Goal: Task Accomplishment & Management: Complete application form

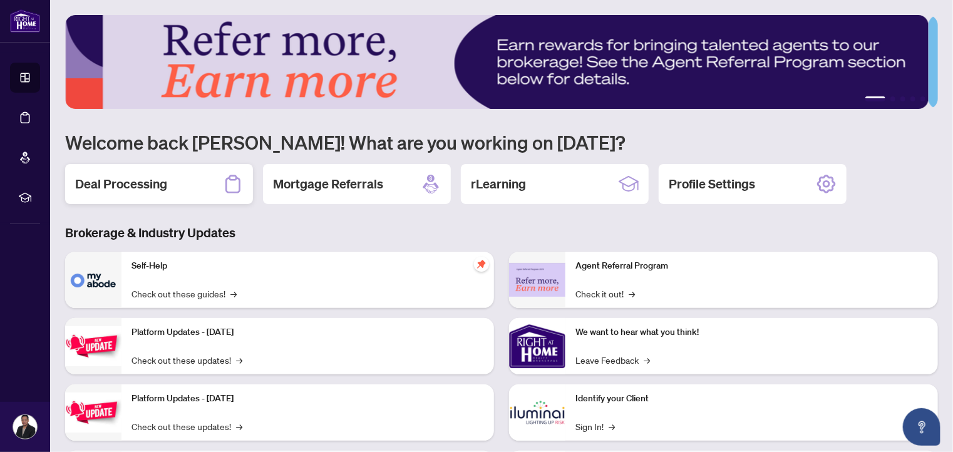
click at [160, 178] on h2 "Deal Processing" at bounding box center [121, 184] width 92 height 18
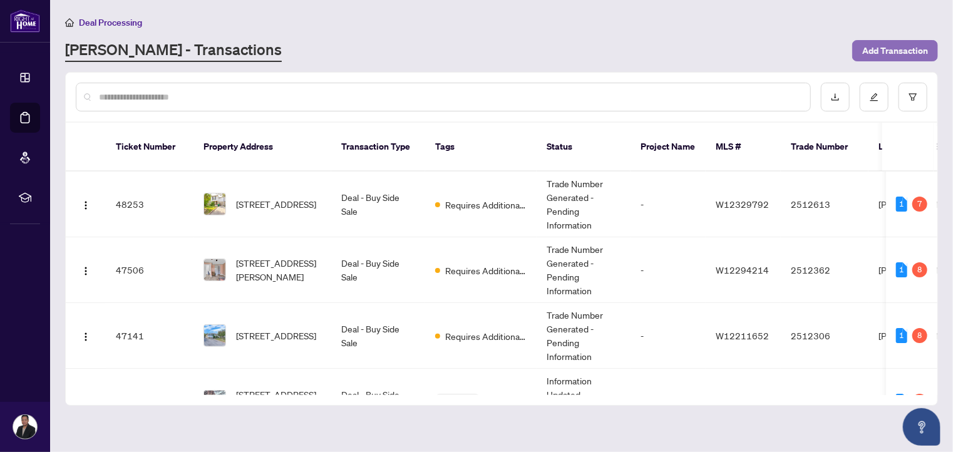
click at [909, 50] on span "Add Transaction" at bounding box center [895, 51] width 66 height 20
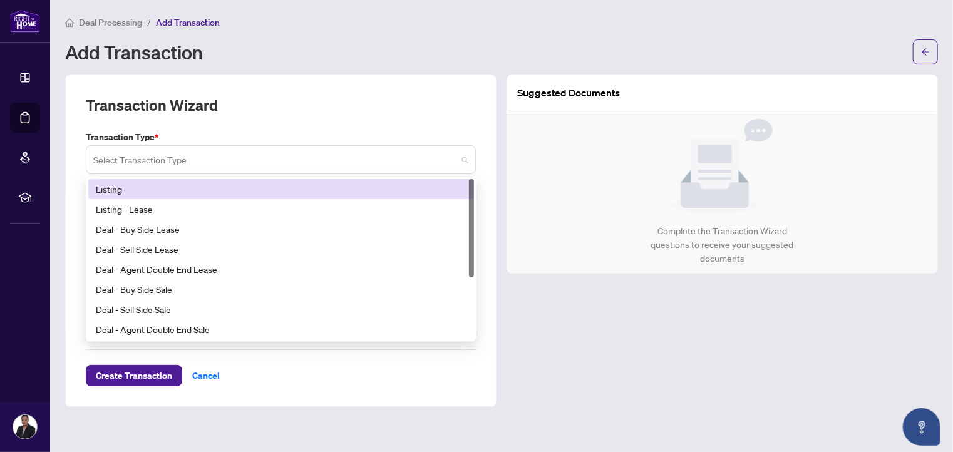
click at [462, 158] on span at bounding box center [280, 160] width 375 height 24
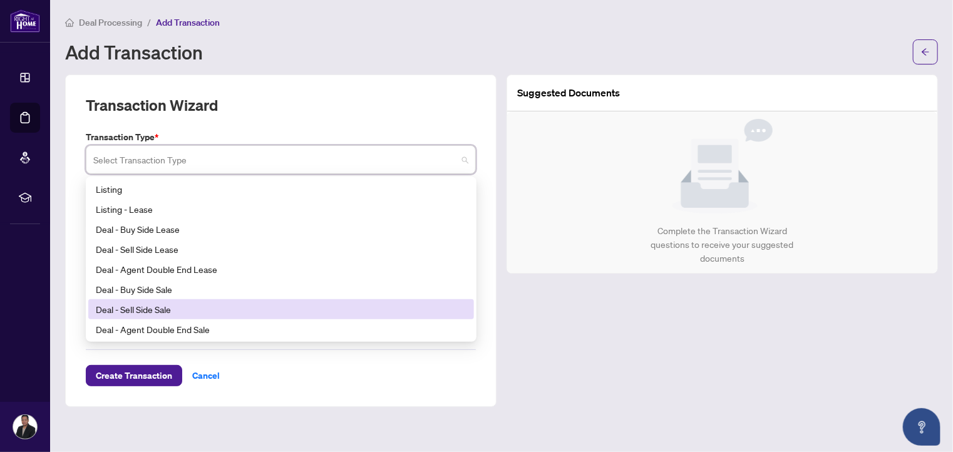
click at [173, 304] on div "Deal - Sell Side Sale" at bounding box center [281, 309] width 371 height 14
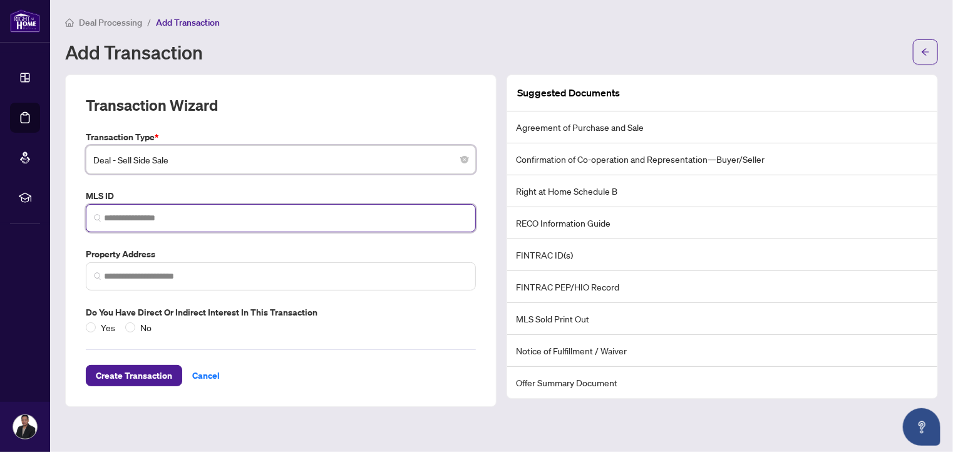
click at [235, 214] on input "search" at bounding box center [286, 218] width 364 height 13
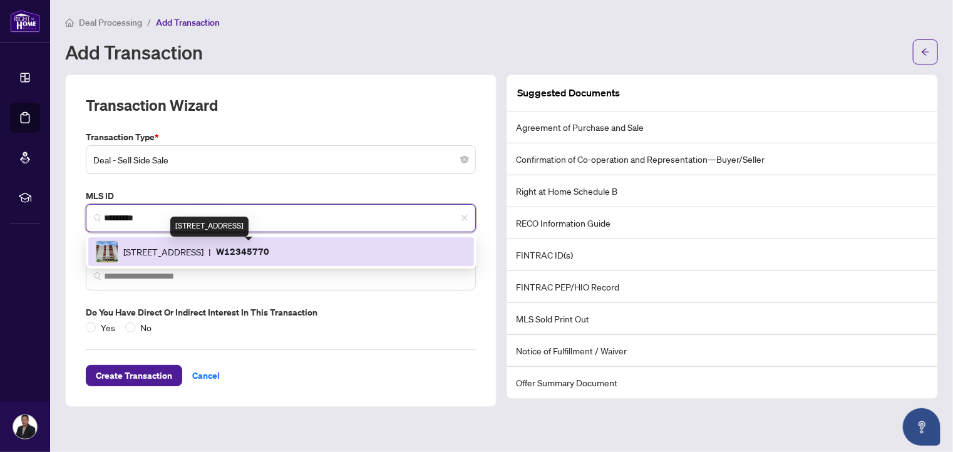
click at [204, 250] on span "[STREET_ADDRESS]" at bounding box center [163, 252] width 80 height 14
type input "*********"
type input "**********"
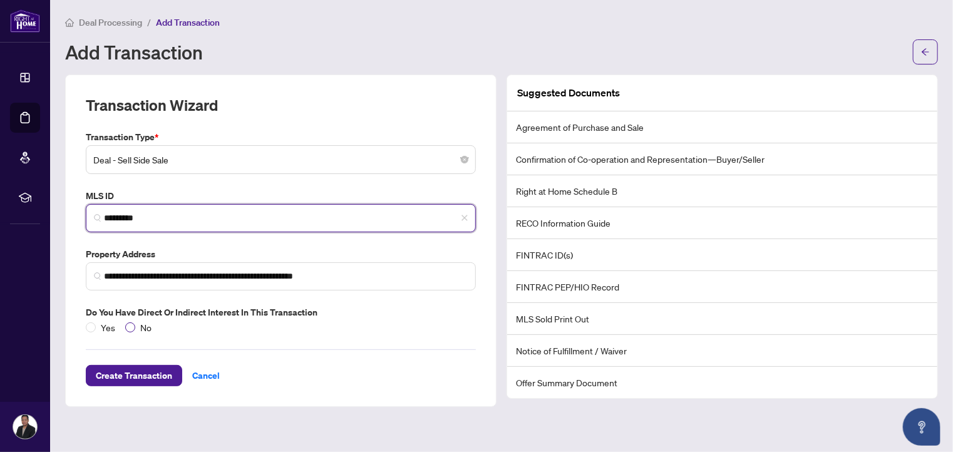
type input "*********"
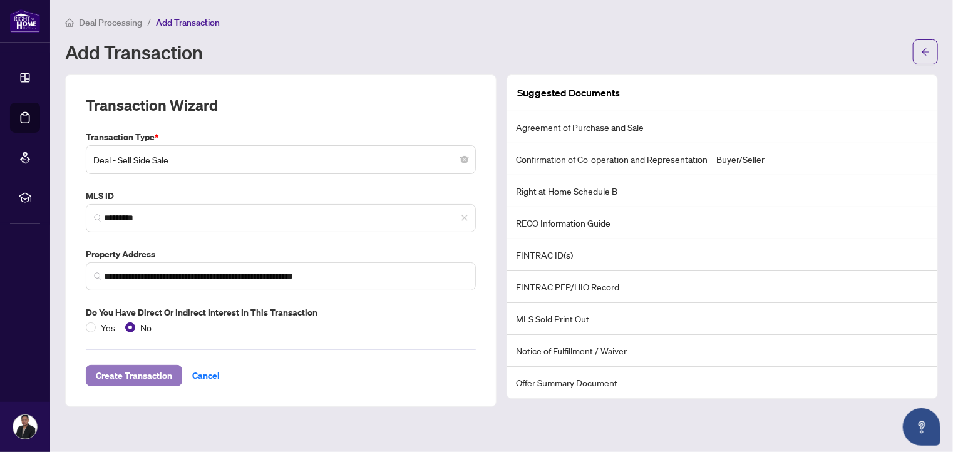
click at [136, 374] on span "Create Transaction" at bounding box center [134, 376] width 76 height 20
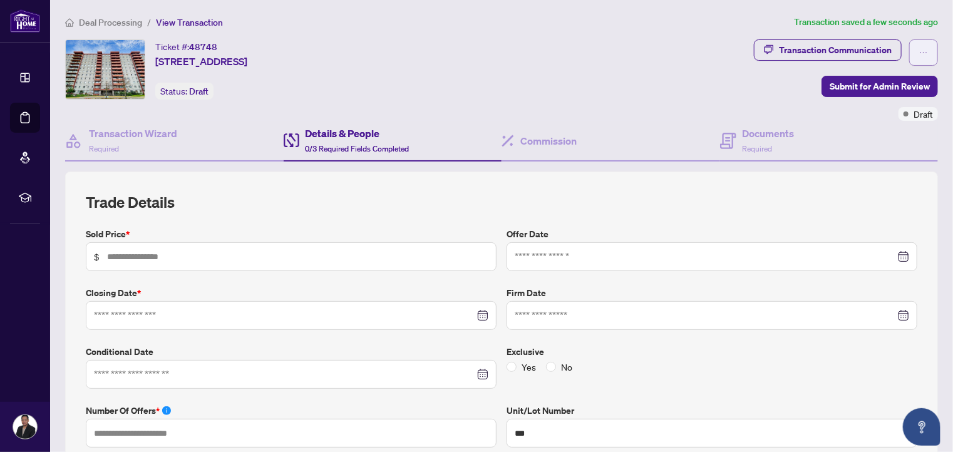
click at [919, 57] on span "button" at bounding box center [923, 53] width 9 height 20
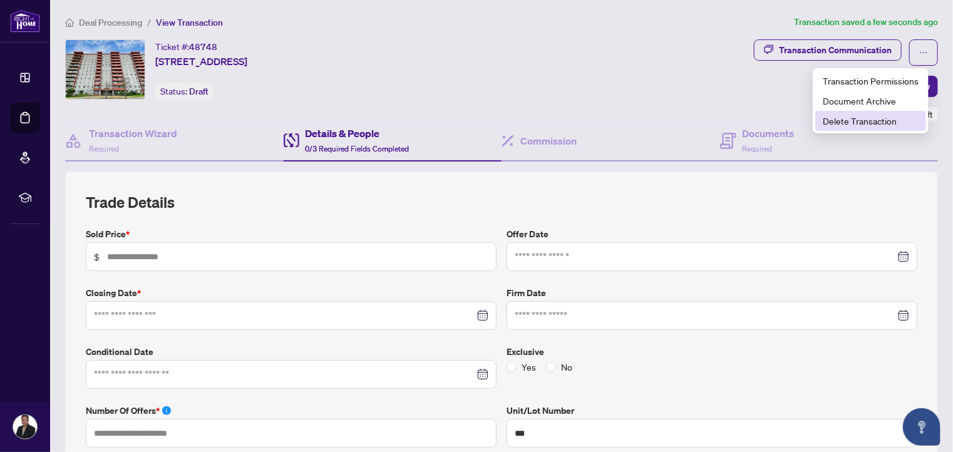
click at [890, 118] on span "Delete Transaction" at bounding box center [871, 121] width 96 height 14
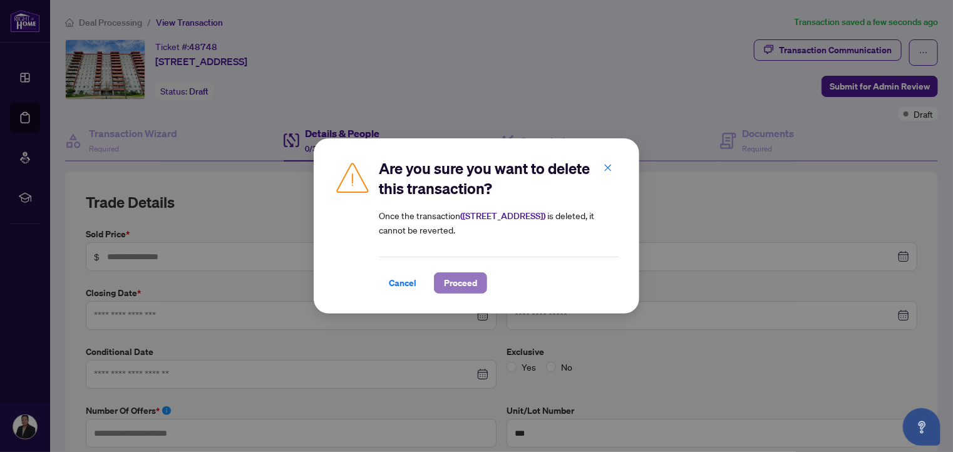
click at [454, 287] on span "Proceed" at bounding box center [460, 283] width 33 height 20
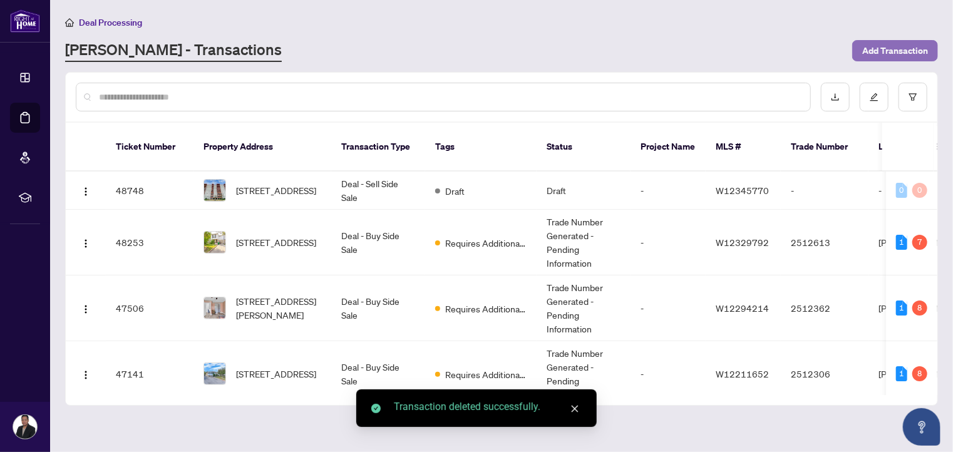
click at [878, 53] on span "Add Transaction" at bounding box center [895, 51] width 66 height 20
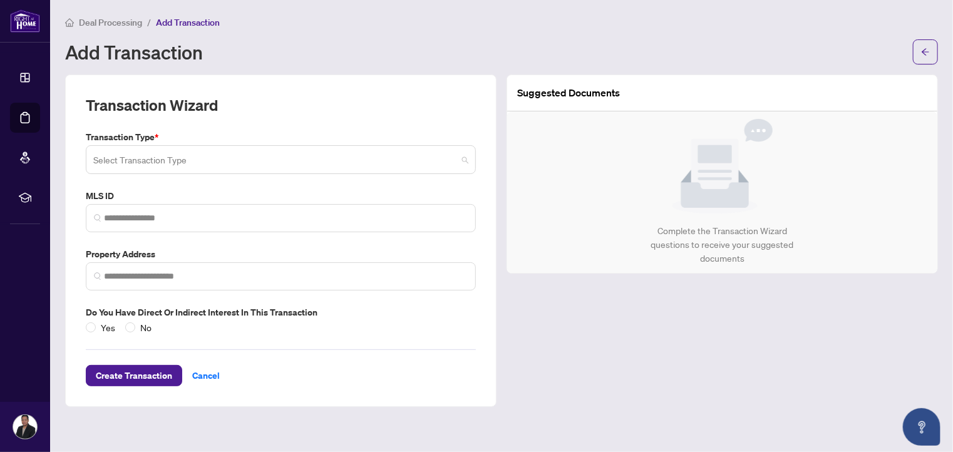
click at [463, 159] on span at bounding box center [280, 160] width 375 height 24
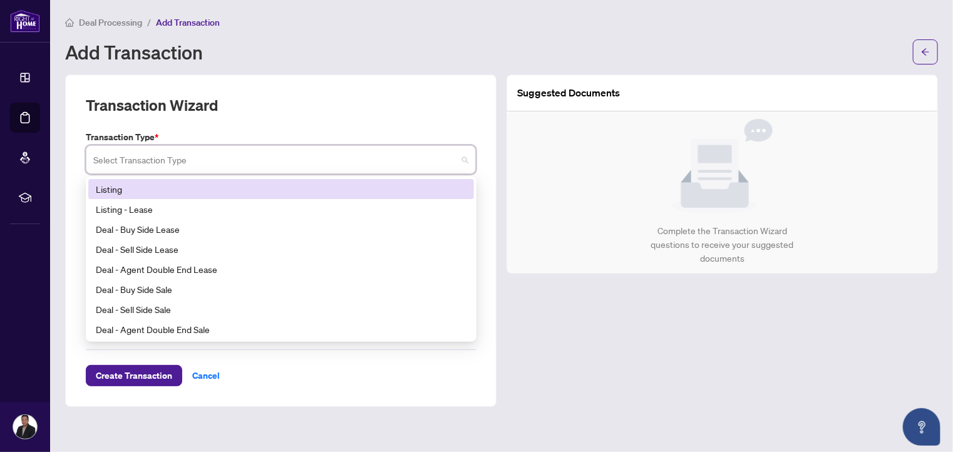
click at [232, 193] on div "Listing" at bounding box center [281, 189] width 371 height 14
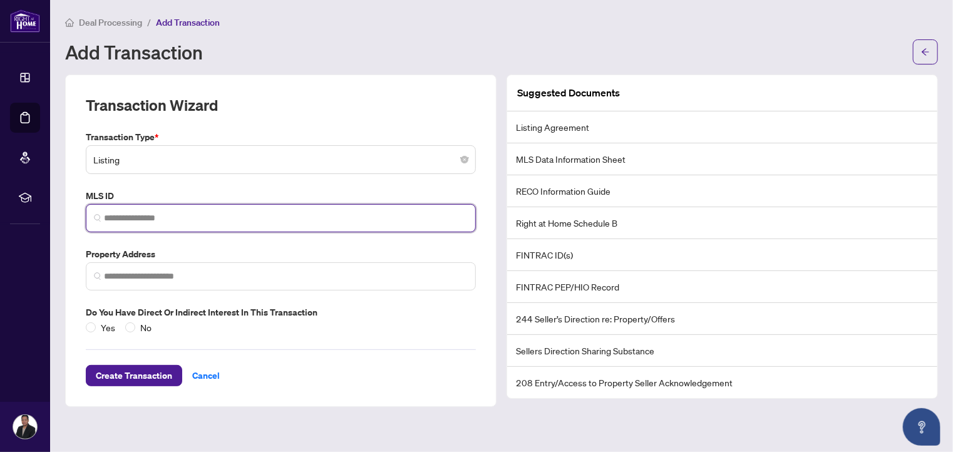
click at [210, 219] on input "search" at bounding box center [286, 218] width 364 height 13
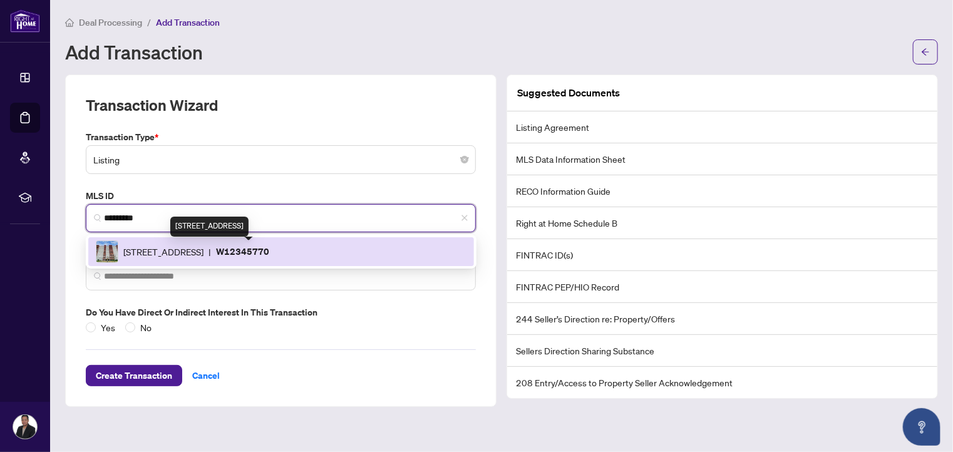
click at [204, 248] on span "[STREET_ADDRESS]" at bounding box center [163, 252] width 80 height 14
type input "*********"
type input "**********"
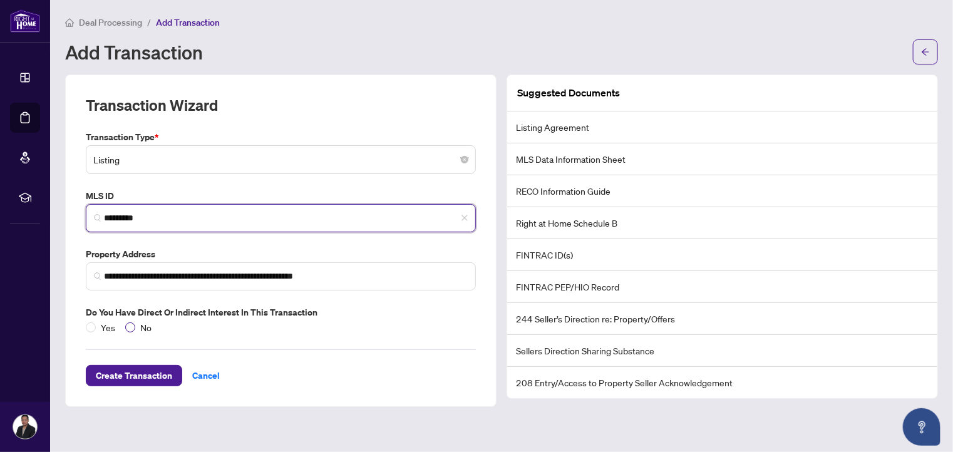
type input "*********"
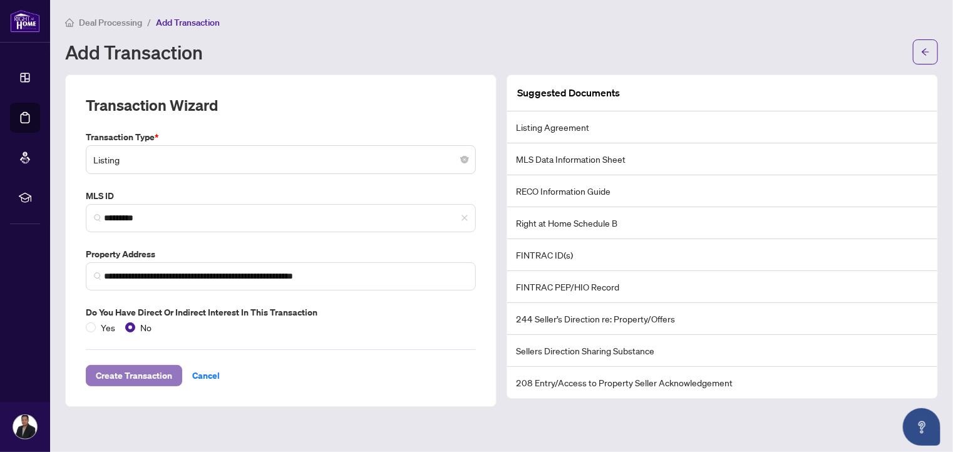
click at [133, 373] on span "Create Transaction" at bounding box center [134, 376] width 76 height 20
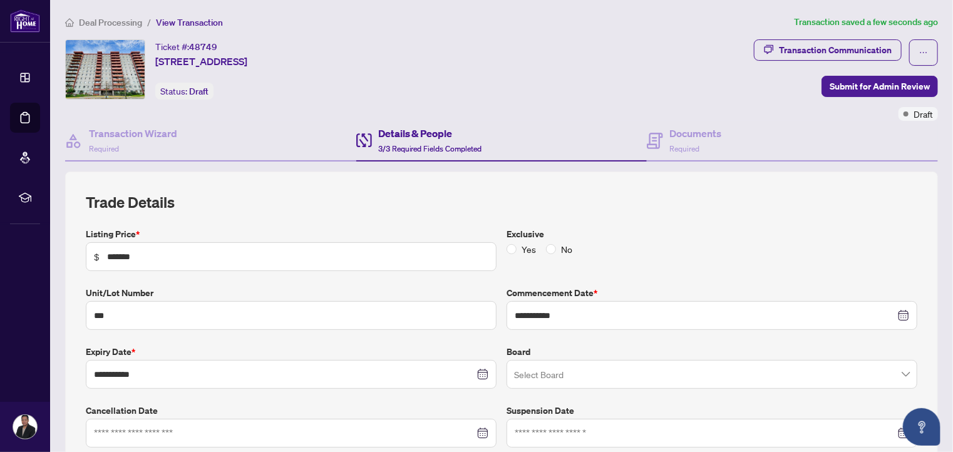
click at [431, 149] on span "3/3 Required Fields Completed" at bounding box center [430, 148] width 104 height 9
click at [126, 140] on h4 "Transaction Wizard" at bounding box center [133, 133] width 88 height 15
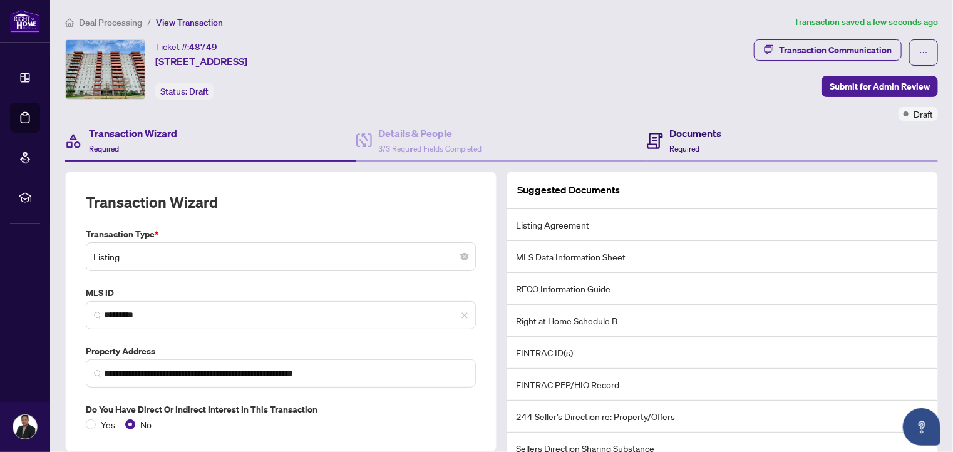
click at [676, 138] on h4 "Documents" at bounding box center [695, 133] width 52 height 15
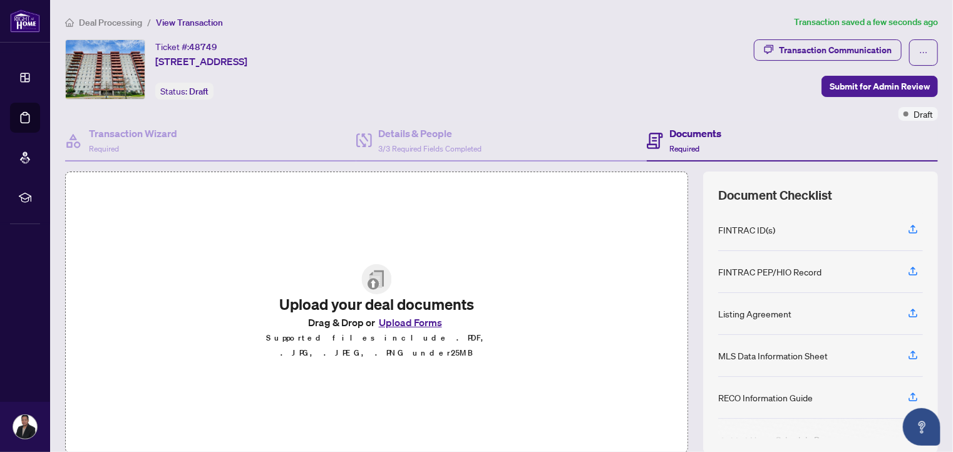
click at [400, 331] on button "Upload Forms" at bounding box center [410, 322] width 71 height 16
click at [407, 329] on button "Upload Forms" at bounding box center [410, 322] width 71 height 16
click at [391, 329] on button "Upload Forms" at bounding box center [410, 322] width 71 height 16
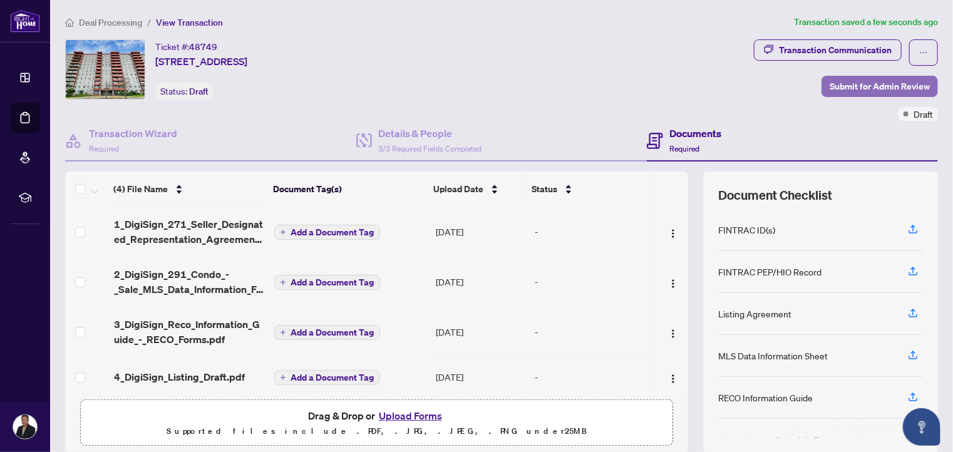
click at [885, 85] on span "Submit for Admin Review" at bounding box center [880, 86] width 100 height 20
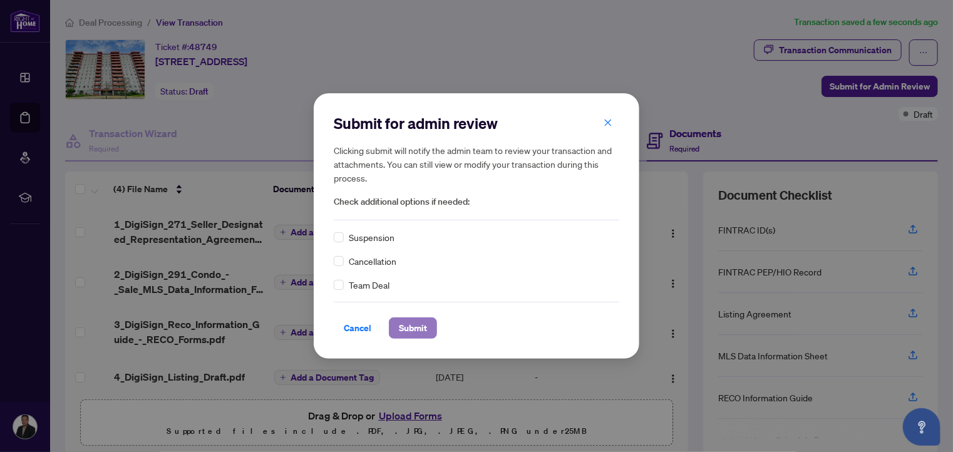
click at [404, 336] on span "Submit" at bounding box center [413, 328] width 28 height 20
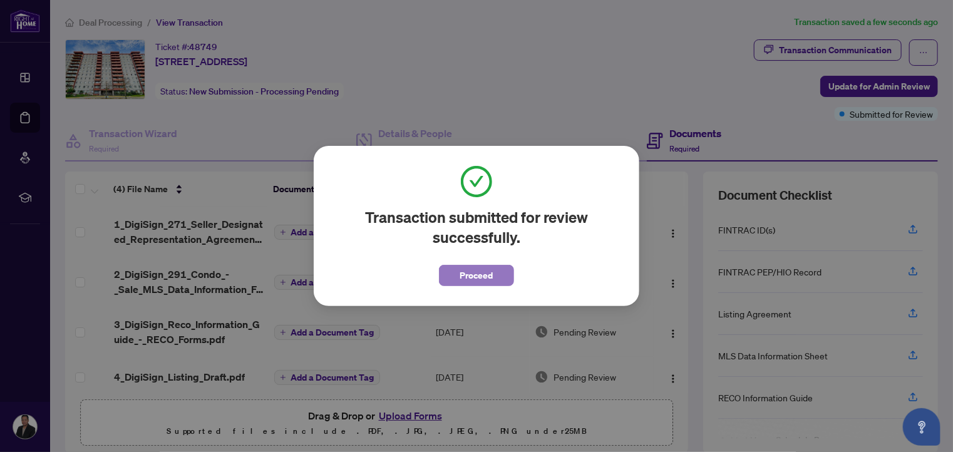
click at [487, 280] on span "Proceed" at bounding box center [476, 276] width 33 height 20
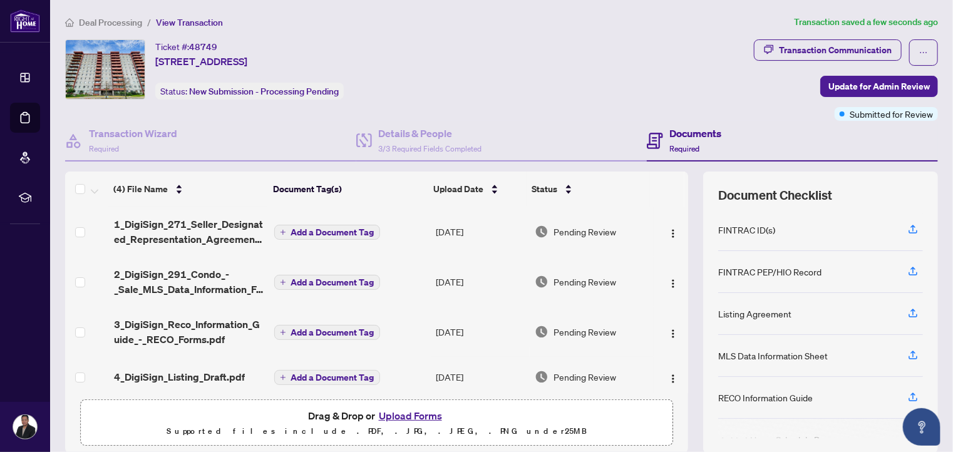
click at [96, 21] on span "Deal Processing" at bounding box center [110, 22] width 63 height 11
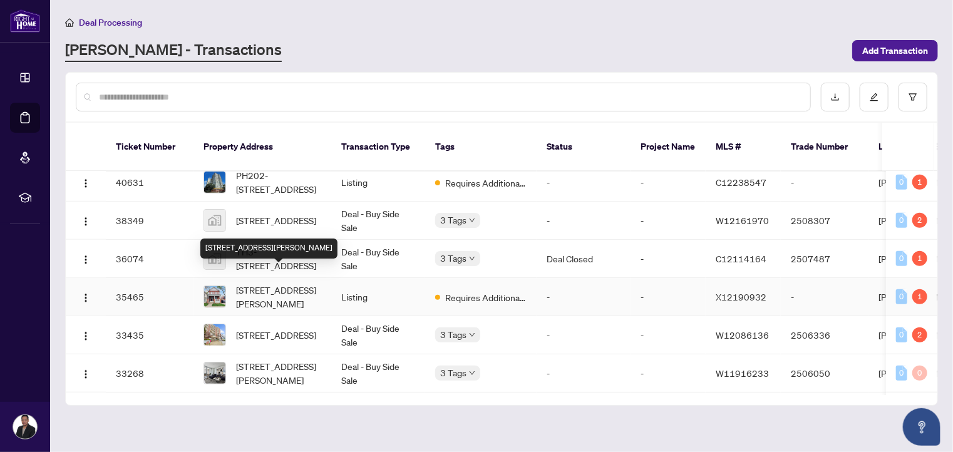
scroll to position [587, 0]
